Goal: Information Seeking & Learning: Learn about a topic

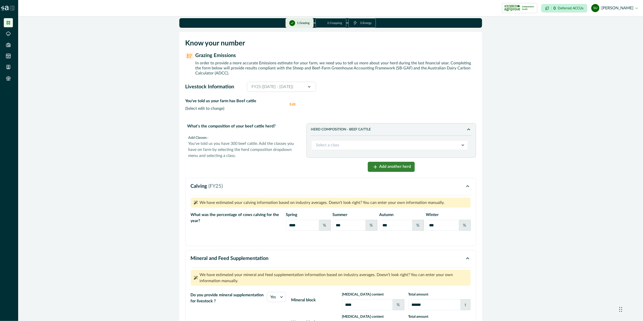
scroll to position [354, 0]
click at [6, 9] on img at bounding box center [5, 8] width 8 height 5
click at [13, 9] on icon at bounding box center [12, 8] width 4 height 4
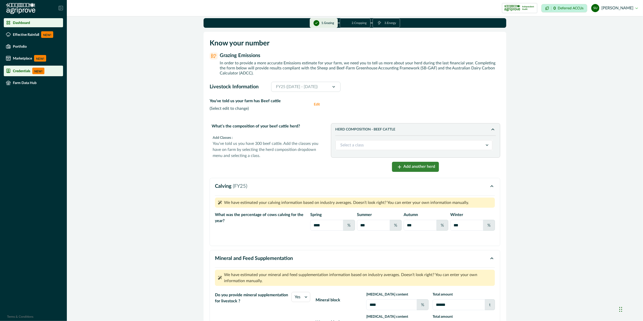
click at [15, 69] on p "Credentials" at bounding box center [21, 71] width 17 height 4
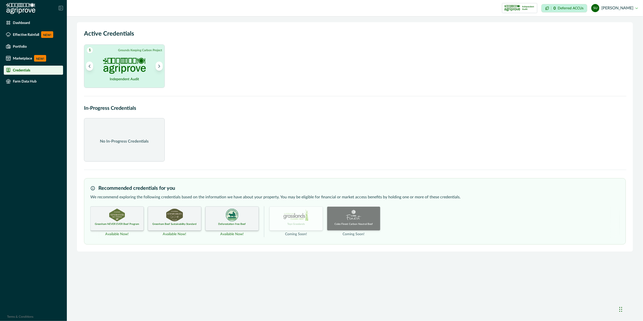
click at [230, 226] on p "Deforestation-free Beef" at bounding box center [231, 224] width 27 height 4
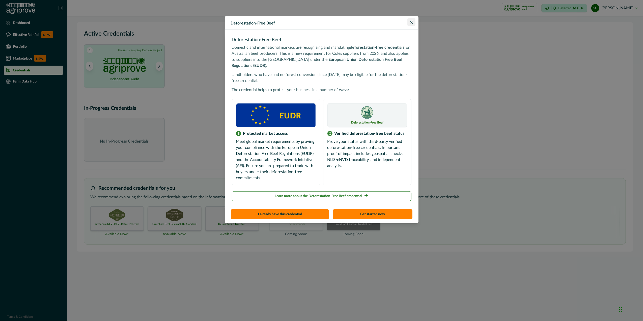
click at [414, 20] on button "Close" at bounding box center [411, 22] width 8 height 8
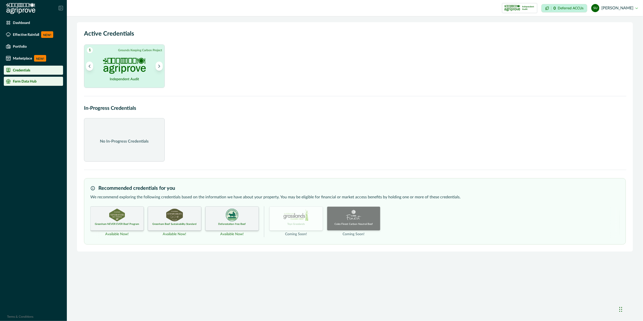
click at [18, 81] on p "Farm Data Hub" at bounding box center [25, 81] width 24 height 4
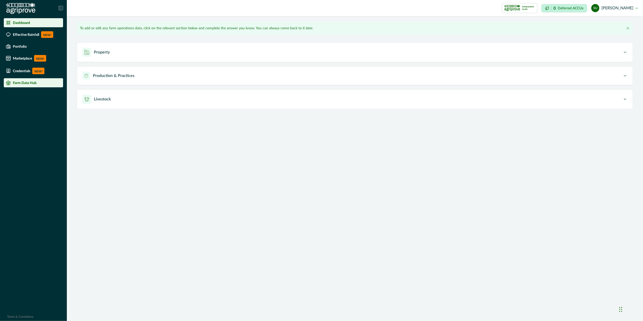
click at [21, 23] on p "Dashboard" at bounding box center [21, 23] width 17 height 4
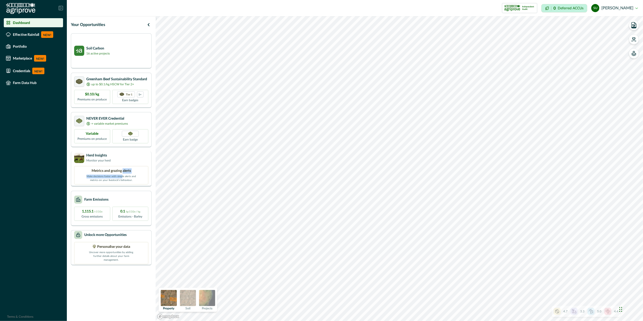
click at [122, 173] on div "Metrics and grazing alerts Make decisions faster with simple alerts and metrics…" at bounding box center [111, 175] width 74 height 18
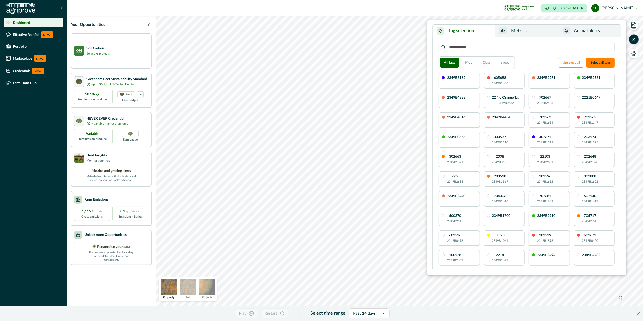
drag, startPoint x: 122, startPoint y: 173, endPoint x: 104, endPoint y: 163, distance: 20.9
click at [104, 163] on div "Herd Insights Monitor your herd Metrics and grazing alerts Make decisions faste…" at bounding box center [111, 168] width 81 height 35
click at [108, 79] on p "Greenham Beef Sustainability Standard" at bounding box center [116, 78] width 61 height 5
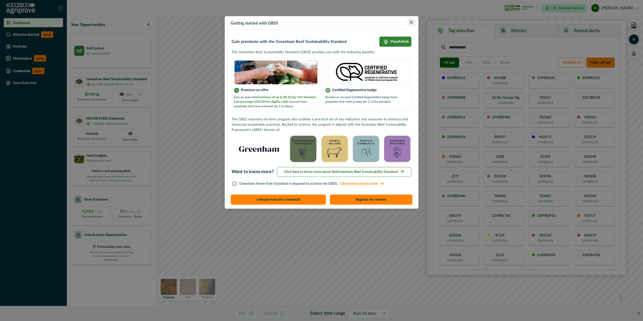
click at [409, 20] on button "Close" at bounding box center [411, 22] width 8 height 8
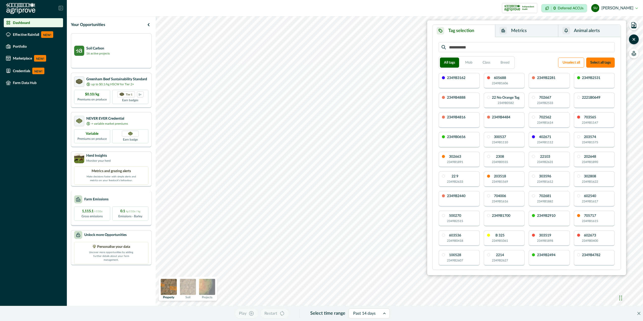
click at [119, 201] on div "Farm Emissions" at bounding box center [111, 199] width 74 height 8
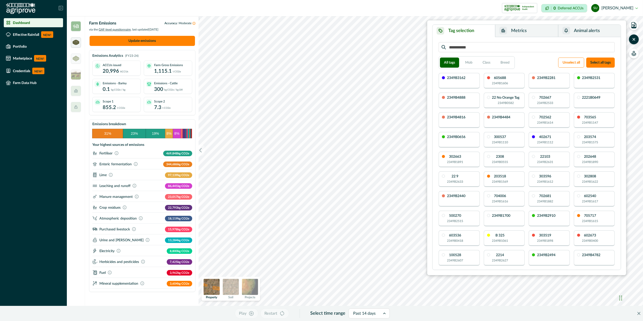
click at [76, 43] on img at bounding box center [76, 42] width 7 height 5
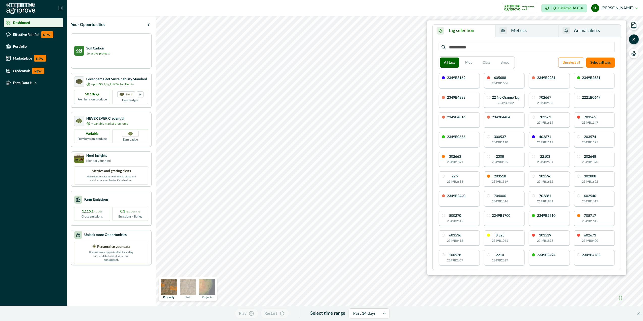
click at [519, 27] on button "Metrics" at bounding box center [526, 31] width 63 height 12
